Goal: Transaction & Acquisition: Subscribe to service/newsletter

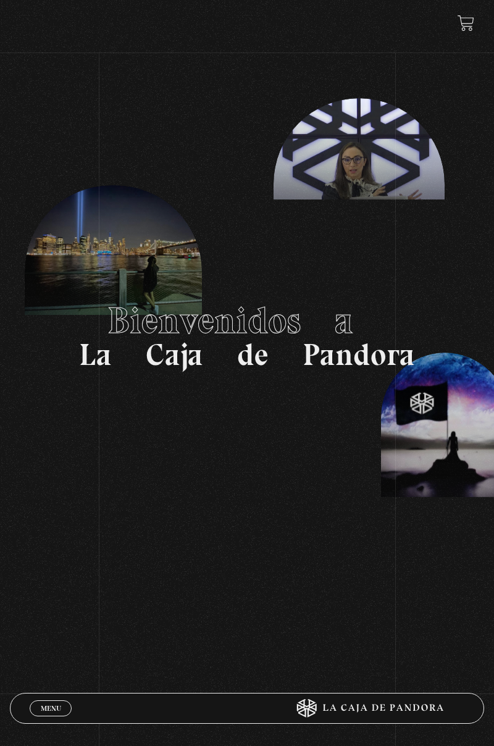
click at [51, 705] on span "Menu" at bounding box center [51, 708] width 20 height 7
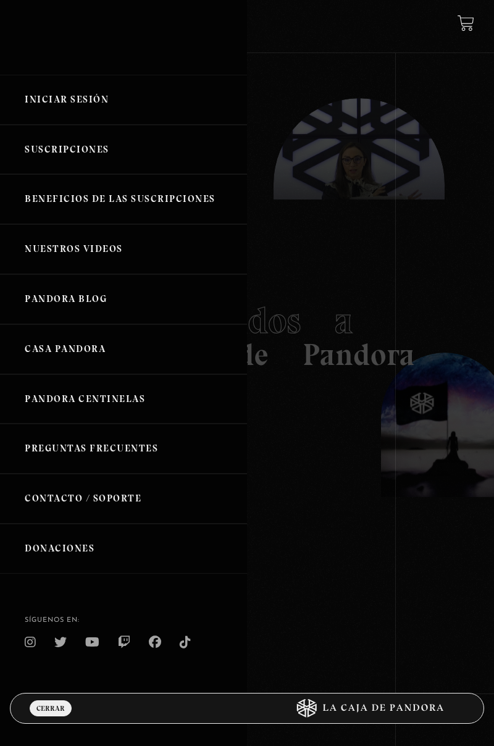
click at [67, 100] on link "Iniciar Sesión" at bounding box center [123, 100] width 247 height 50
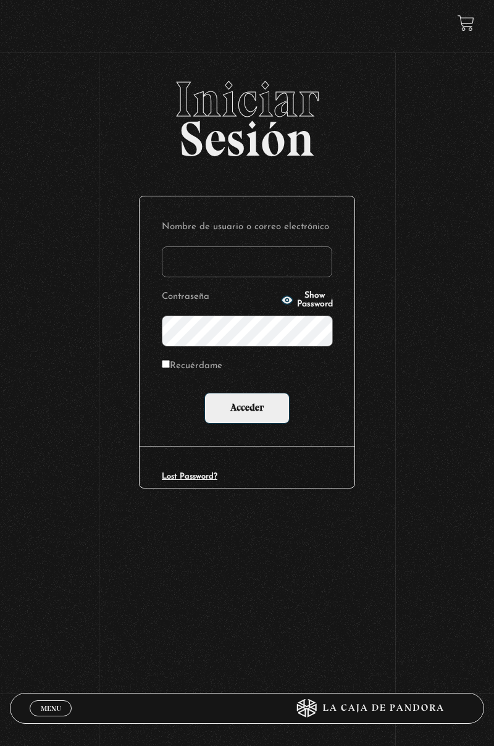
click at [274, 255] on input "Nombre de usuario o correo electrónico" at bounding box center [247, 261] width 170 height 31
type input "skarlatha@hotmail.com"
click at [204, 393] on input "Acceder" at bounding box center [246, 408] width 85 height 31
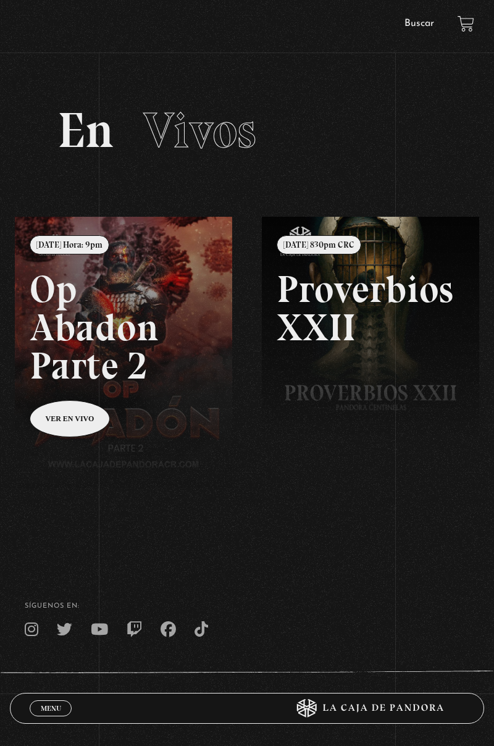
click at [57, 710] on span "Menu" at bounding box center [51, 708] width 20 height 7
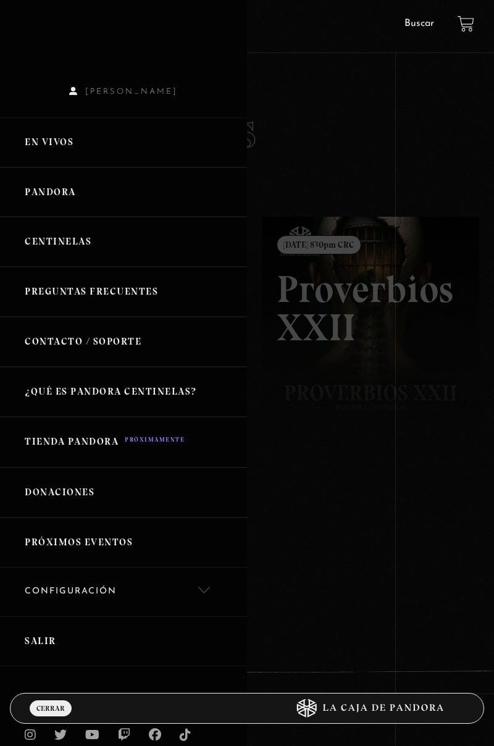
click at [91, 249] on link "Centinelas" at bounding box center [123, 242] width 247 height 50
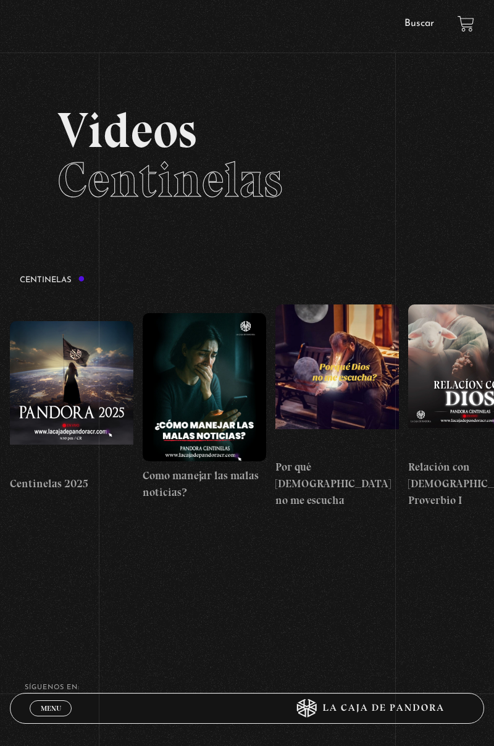
click at [53, 705] on span "Menu" at bounding box center [51, 708] width 20 height 7
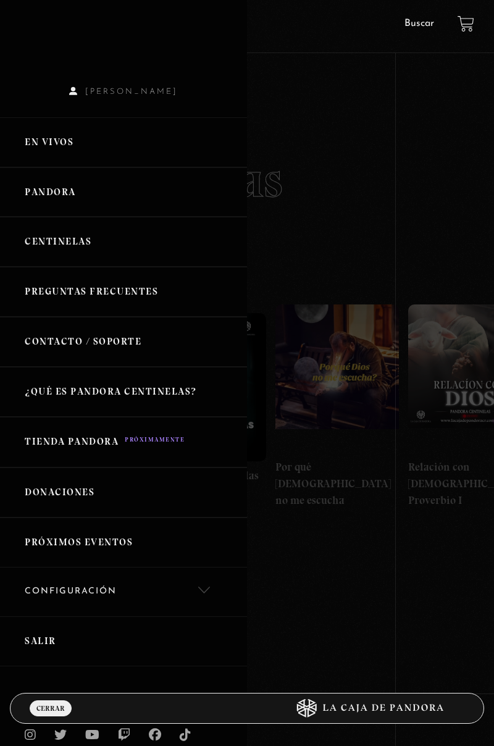
click at [80, 200] on link "Pandora" at bounding box center [123, 192] width 247 height 50
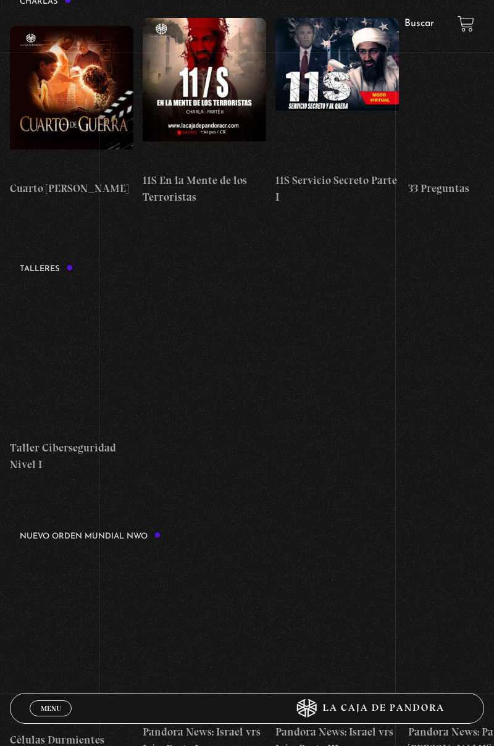
scroll to position [404, 0]
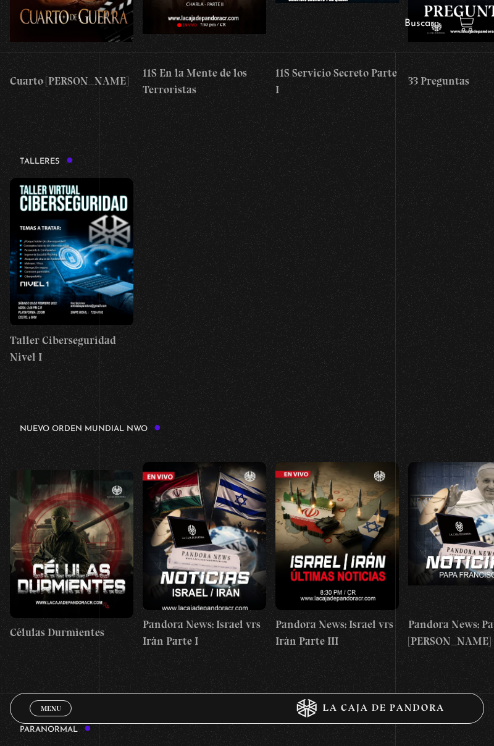
click at [86, 507] on figure at bounding box center [72, 544] width 124 height 148
